Goal: Information Seeking & Learning: Learn about a topic

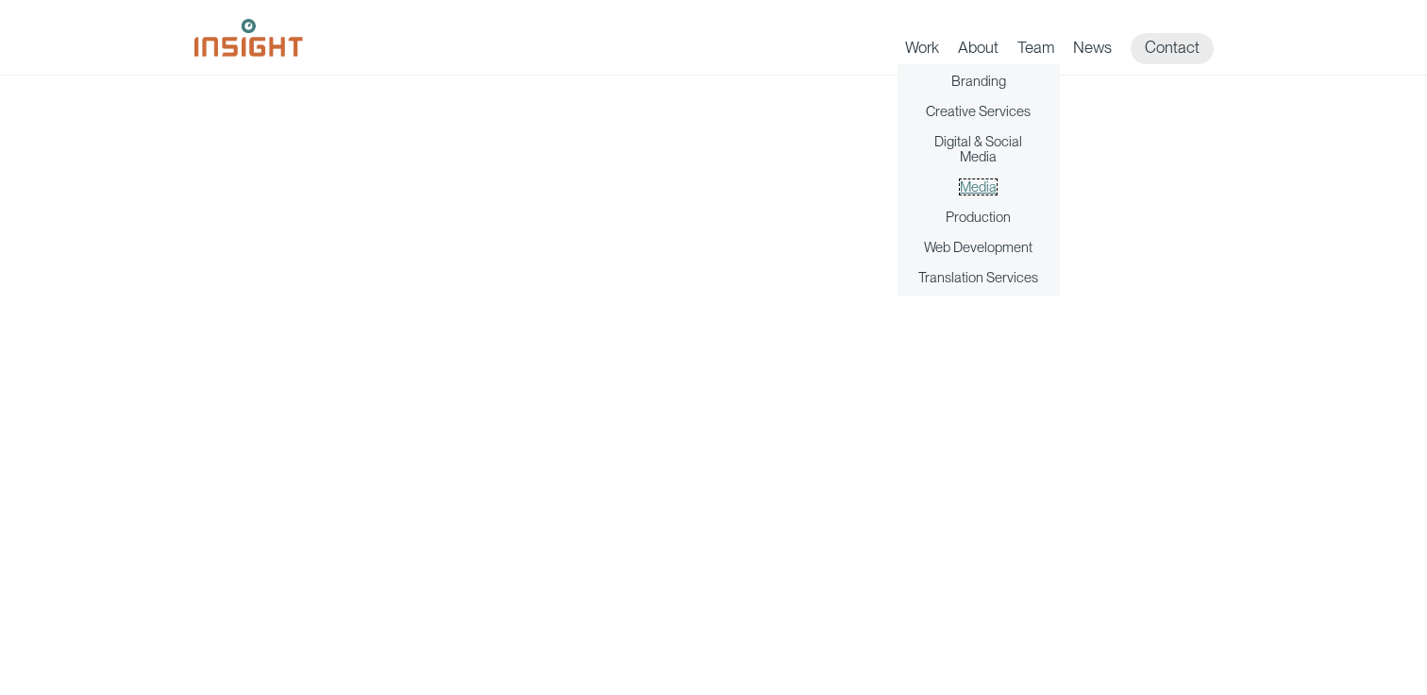
click at [971, 186] on link "Media" at bounding box center [978, 186] width 37 height 15
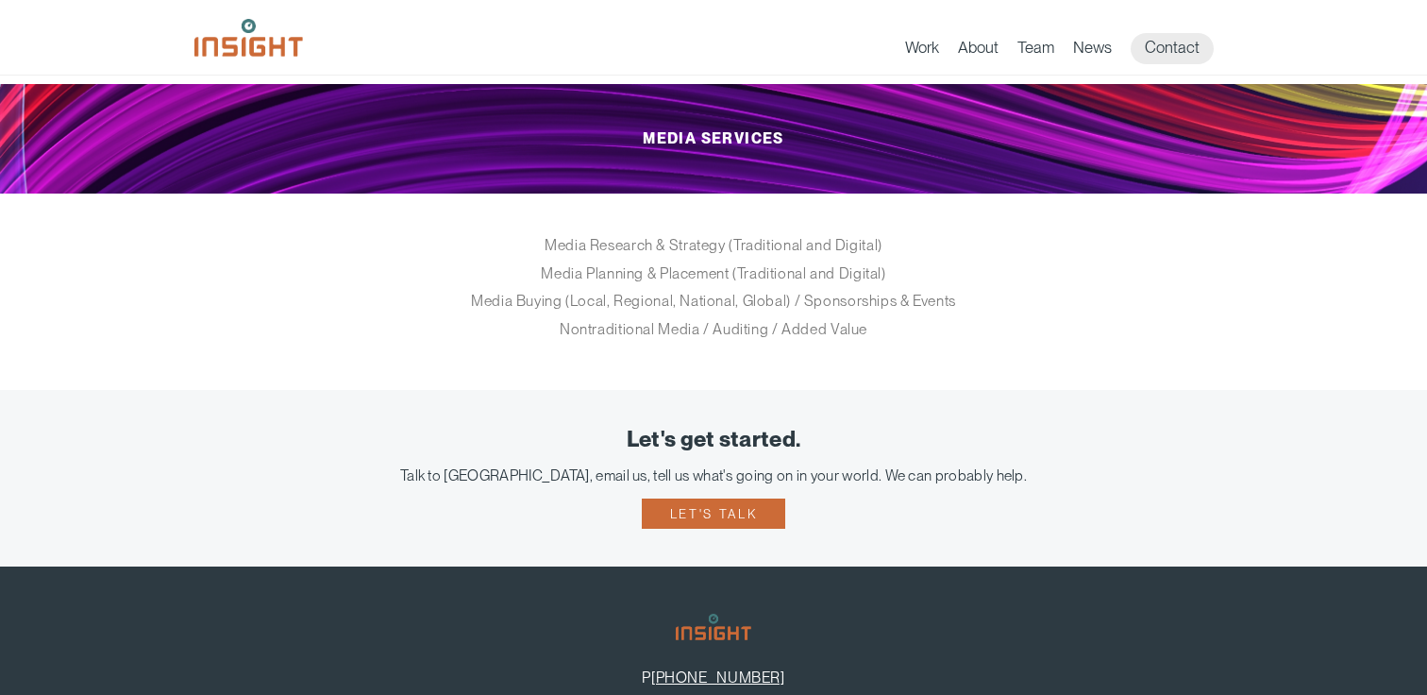
scroll to position [280, 0]
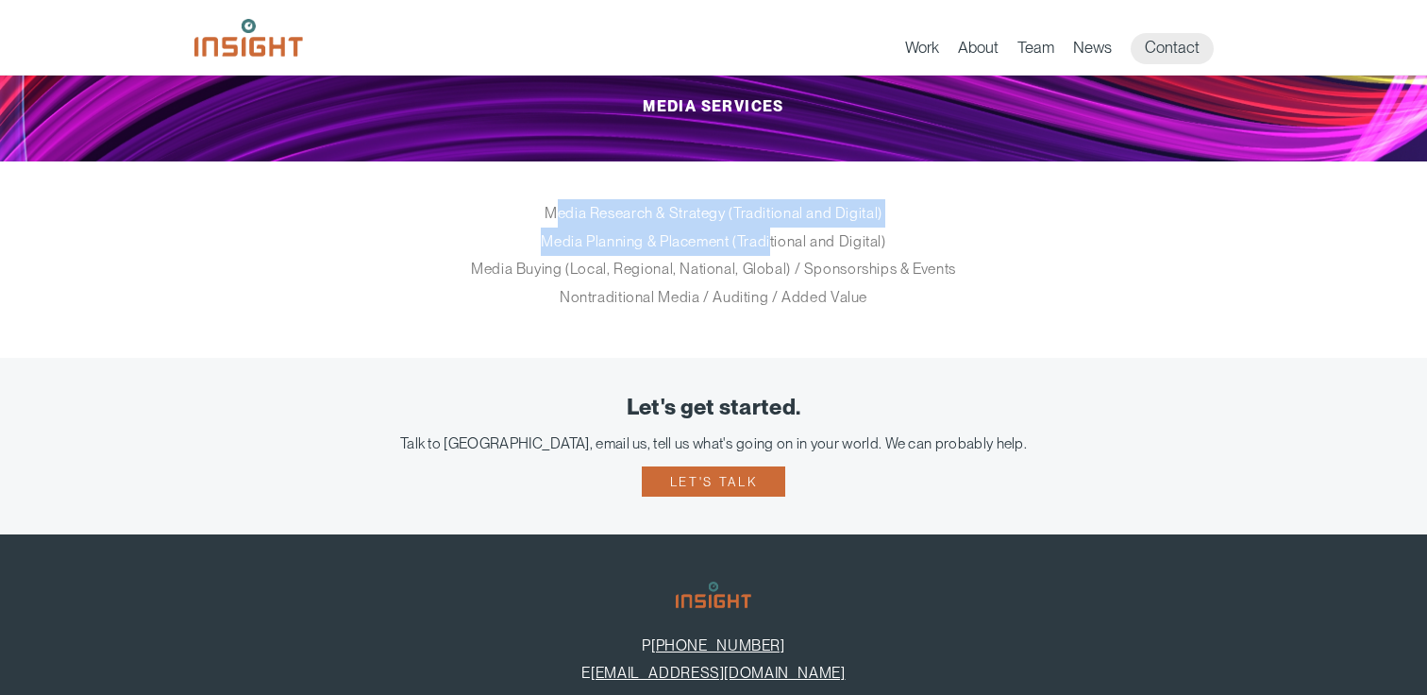
drag, startPoint x: 560, startPoint y: 214, endPoint x: 775, endPoint y: 237, distance: 216.4
click at [774, 237] on p "Media Research & Strategy (Traditional and Digital) Media Planning & Placement …" at bounding box center [714, 254] width 708 height 111
click at [775, 237] on p "Media Research & Strategy (Traditional and Digital) Media Planning & Placement …" at bounding box center [714, 254] width 708 height 111
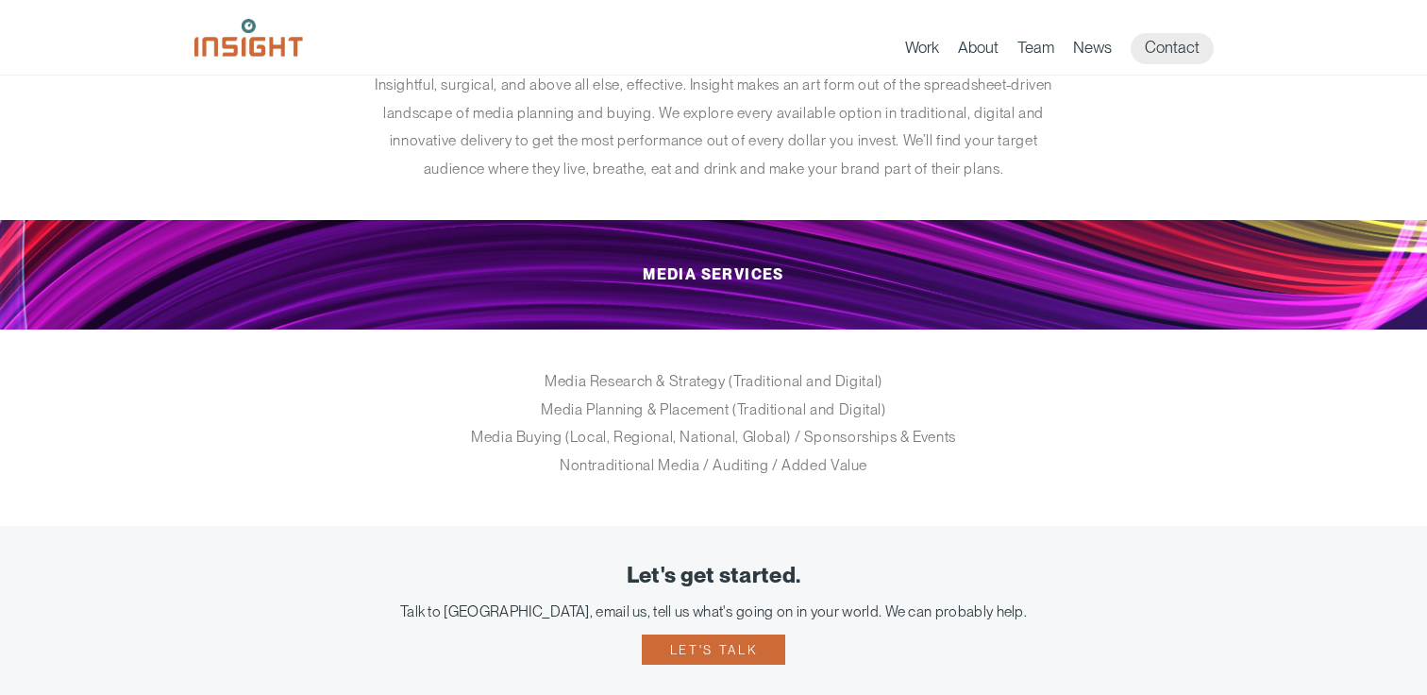
scroll to position [76, 0]
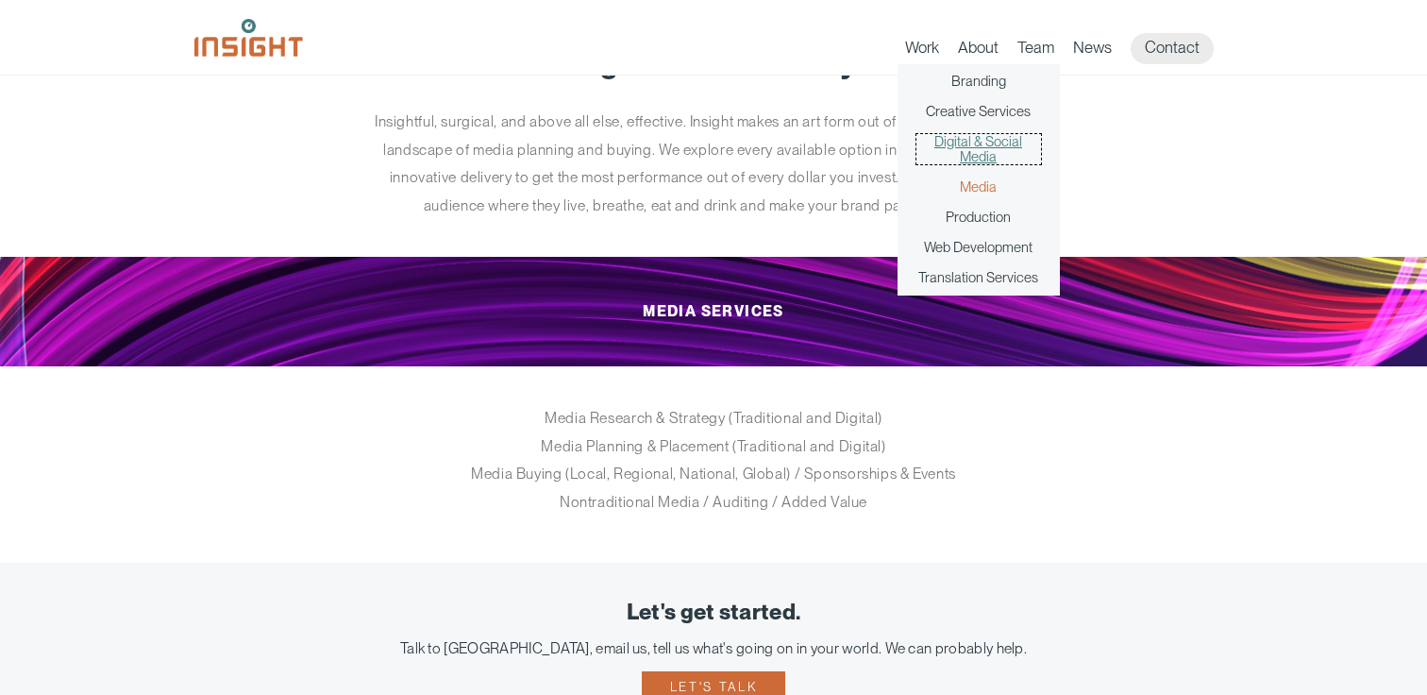
click at [986, 152] on link "Digital & Social Media" at bounding box center [978, 149] width 125 height 30
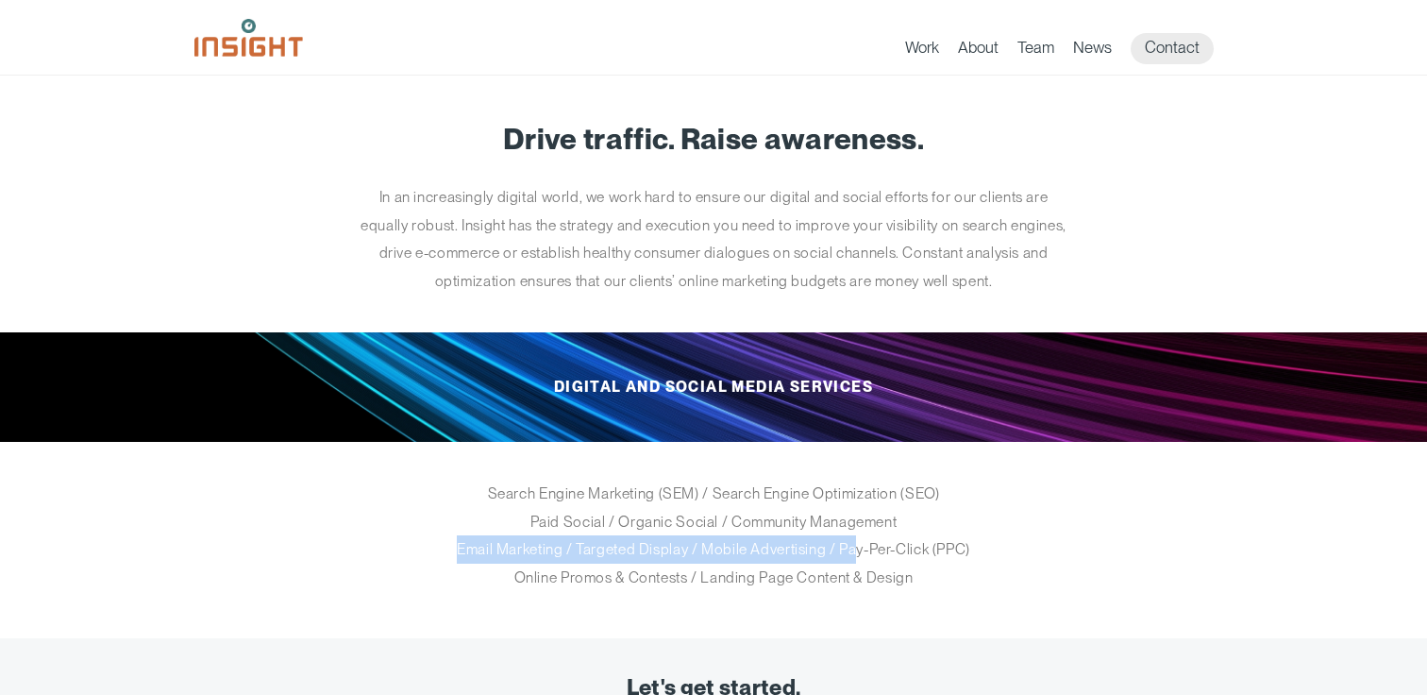
drag, startPoint x: 459, startPoint y: 545, endPoint x: 860, endPoint y: 550, distance: 401.1
click at [857, 550] on p "Search Engine Marketing (SEM) / Search Engine Optimization (SEO) Paid Social / …" at bounding box center [714, 534] width 708 height 111
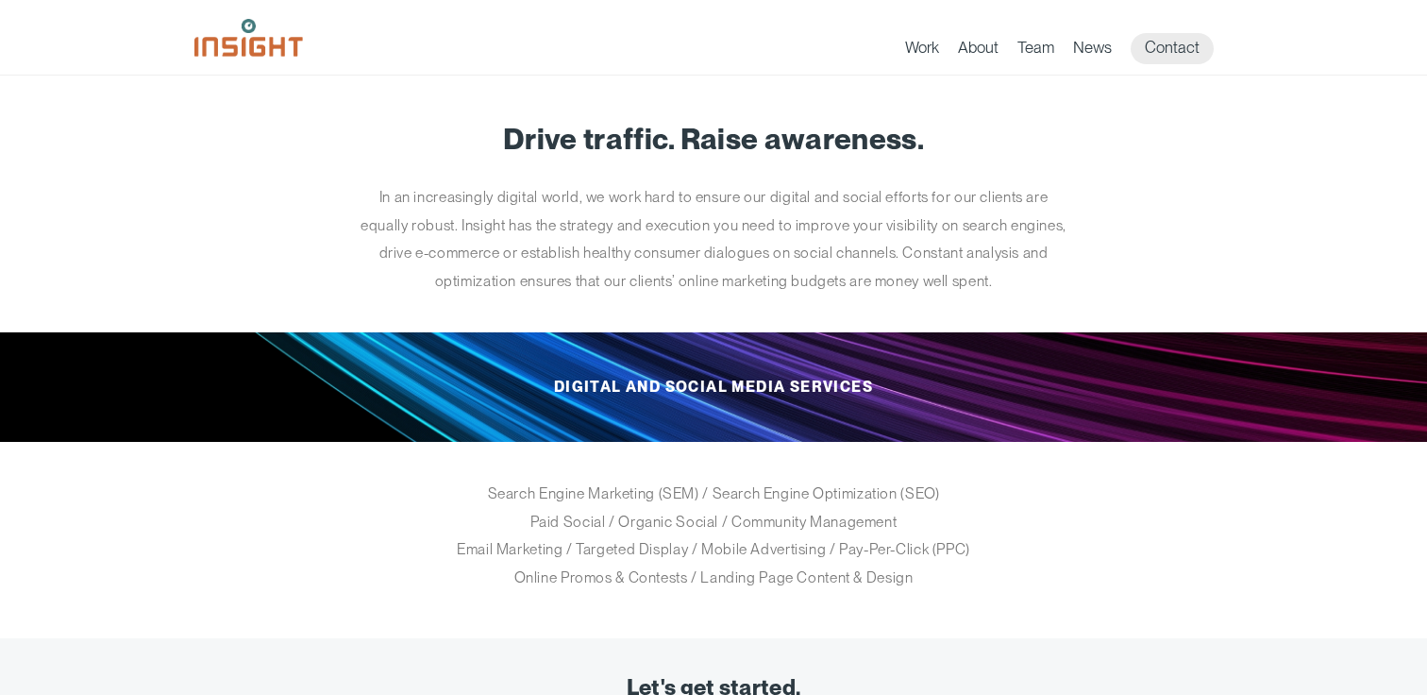
click at [860, 550] on p "Search Engine Marketing (SEM) / Search Engine Optimization (SEO) Paid Social / …" at bounding box center [714, 534] width 708 height 111
